Goal: Navigation & Orientation: Find specific page/section

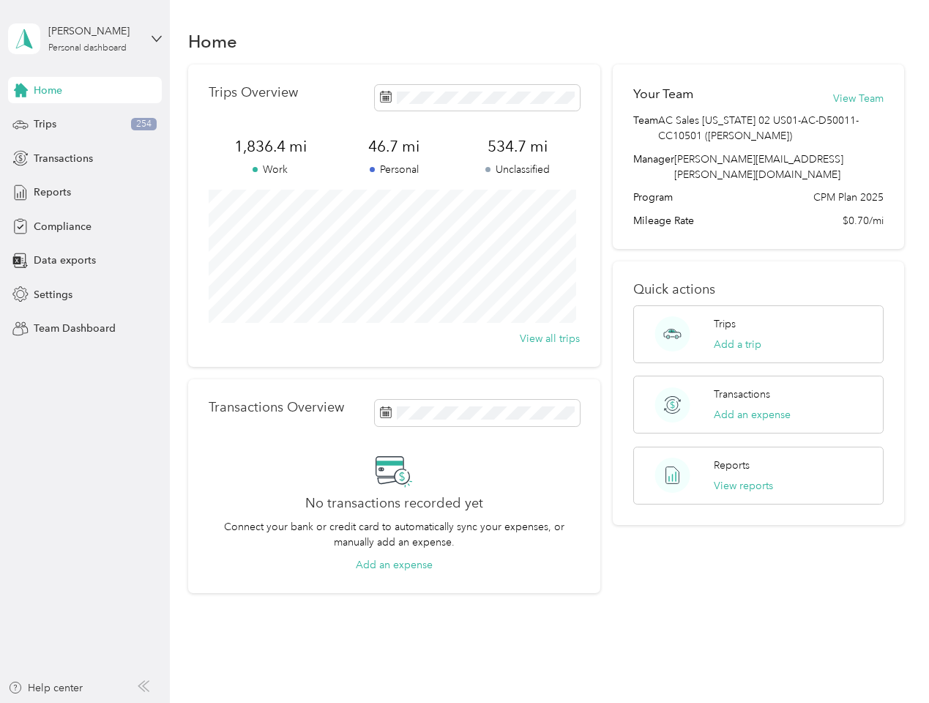
click at [464, 351] on div "Trips Overview 1,836.4 mi Work 46.7 mi Personal 534.7 mi Unclassified View all …" at bounding box center [394, 215] width 412 height 302
click at [85, 39] on div "[PERSON_NAME]" at bounding box center [93, 30] width 91 height 15
click at [85, 90] on div "You’re signed in as [PERSON_NAME][EMAIL_ADDRESS][PERSON_NAME][DOMAIN_NAME] Team…" at bounding box center [245, 127] width 474 height 149
click at [20, 90] on div "You’re signed in as [PERSON_NAME][EMAIL_ADDRESS][PERSON_NAME][DOMAIN_NAME] Team…" at bounding box center [245, 127] width 474 height 149
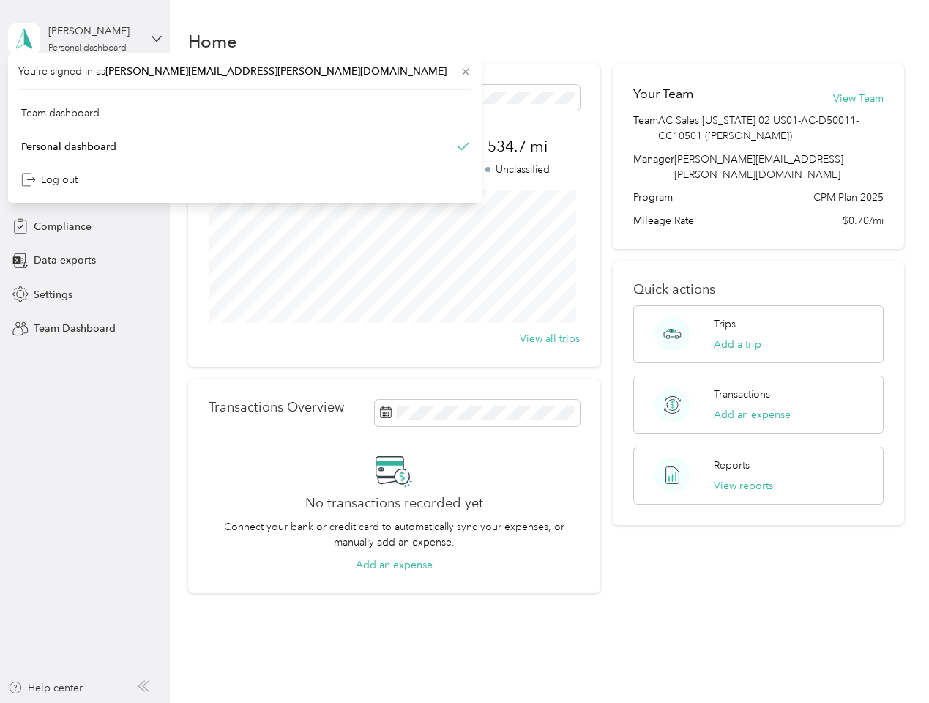
click at [85, 124] on div "Trips 254" at bounding box center [85, 124] width 154 height 26
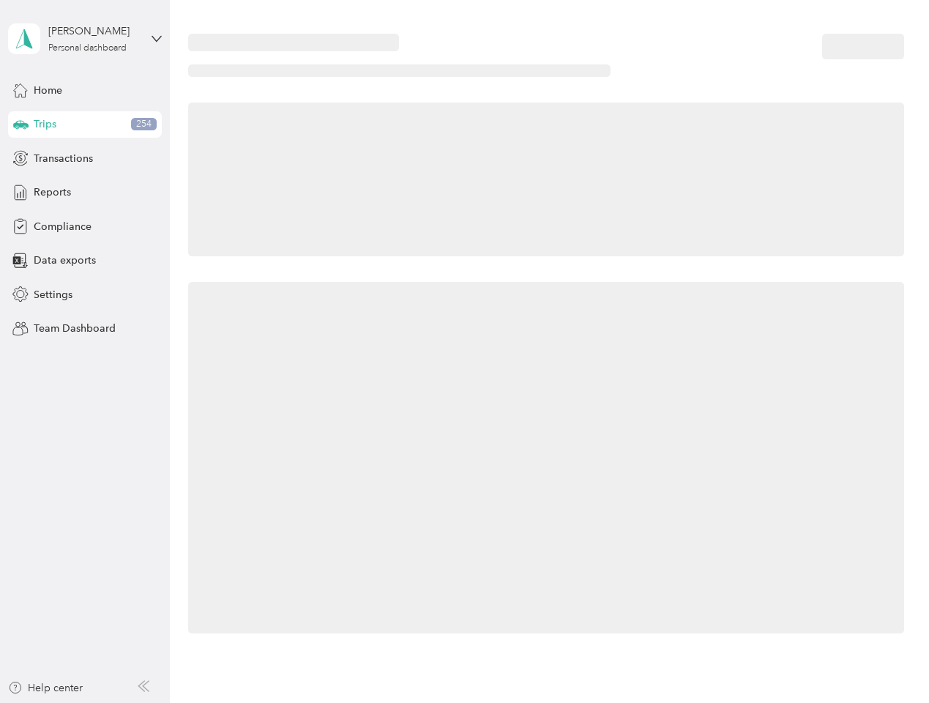
click at [20, 124] on icon at bounding box center [20, 123] width 15 height 7
